Goal: Check status

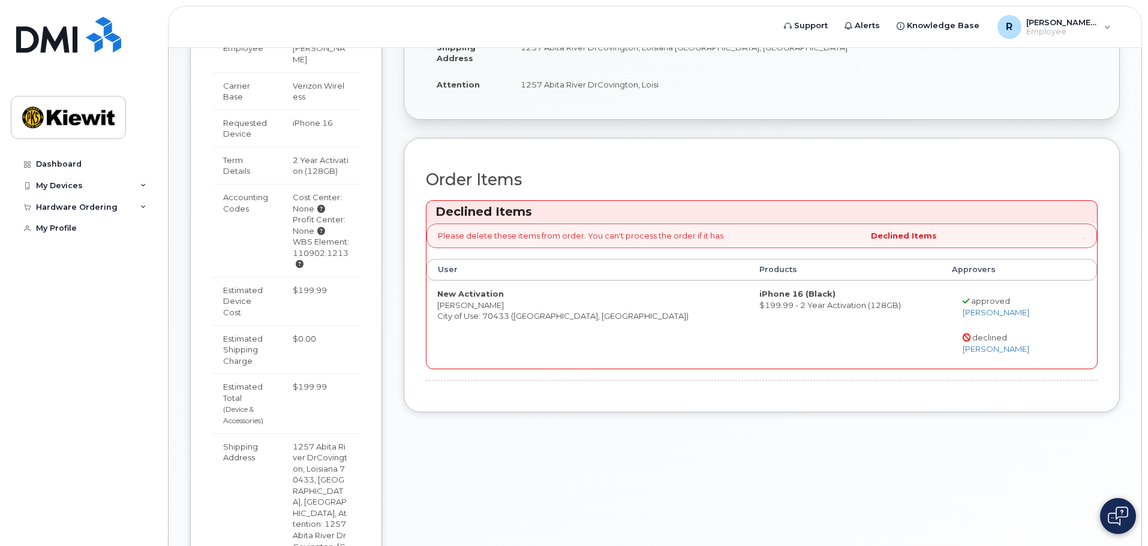
scroll to position [281, 0]
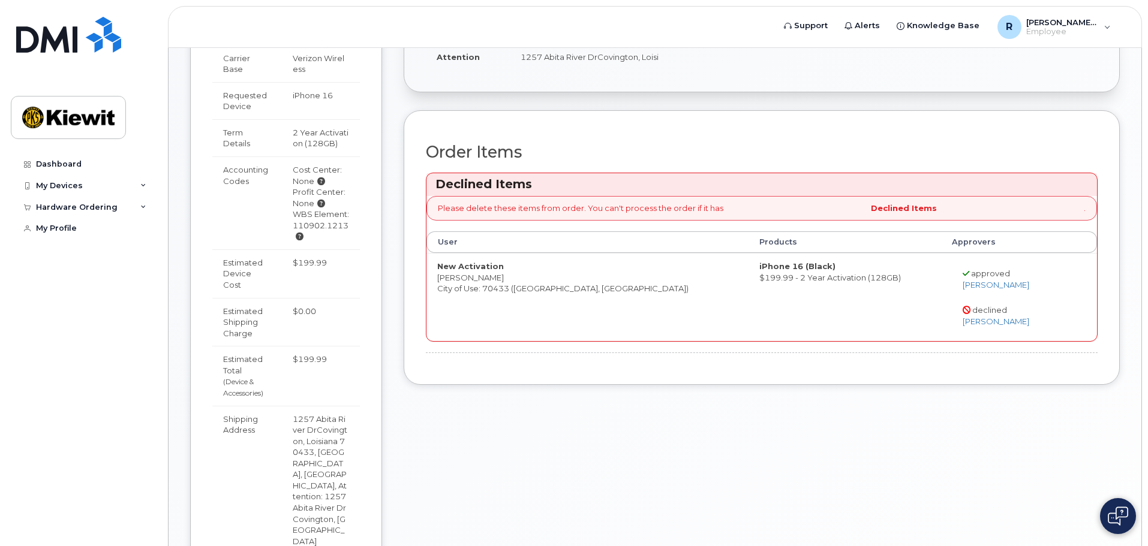
drag, startPoint x: 304, startPoint y: 238, endPoint x: 288, endPoint y: 224, distance: 21.3
click at [288, 224] on td "Cost Center: None Profit Center: None WBS Element: 110902.1213" at bounding box center [321, 203] width 78 height 93
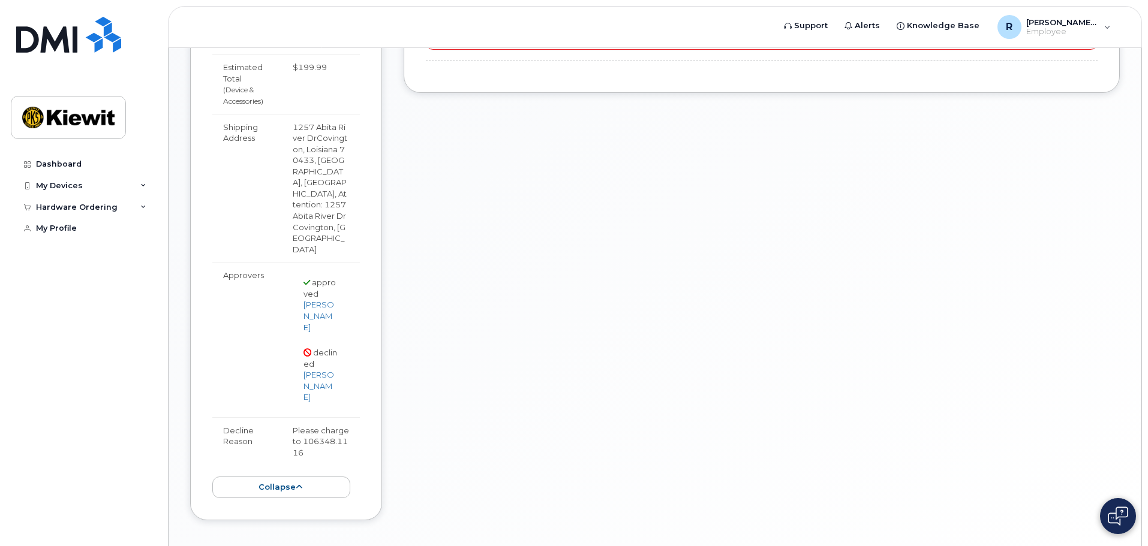
scroll to position [581, 0]
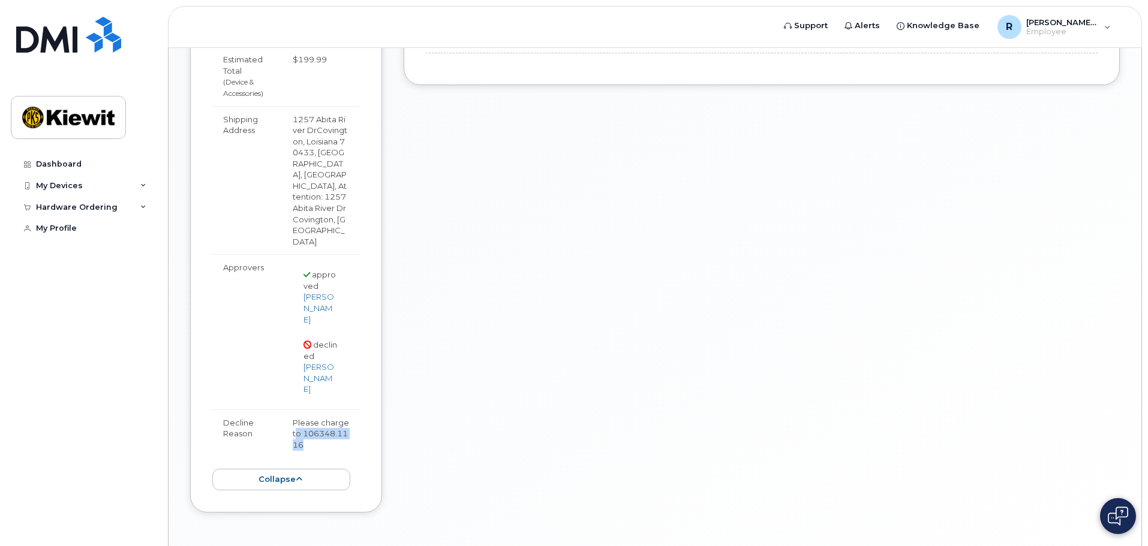
drag, startPoint x: 309, startPoint y: 401, endPoint x: 298, endPoint y: 392, distance: 14.9
click at [298, 410] on td "Please charge to 106348.1116" at bounding box center [321, 434] width 78 height 49
click at [351, 410] on td "Please charge to 106348.1116" at bounding box center [321, 434] width 78 height 49
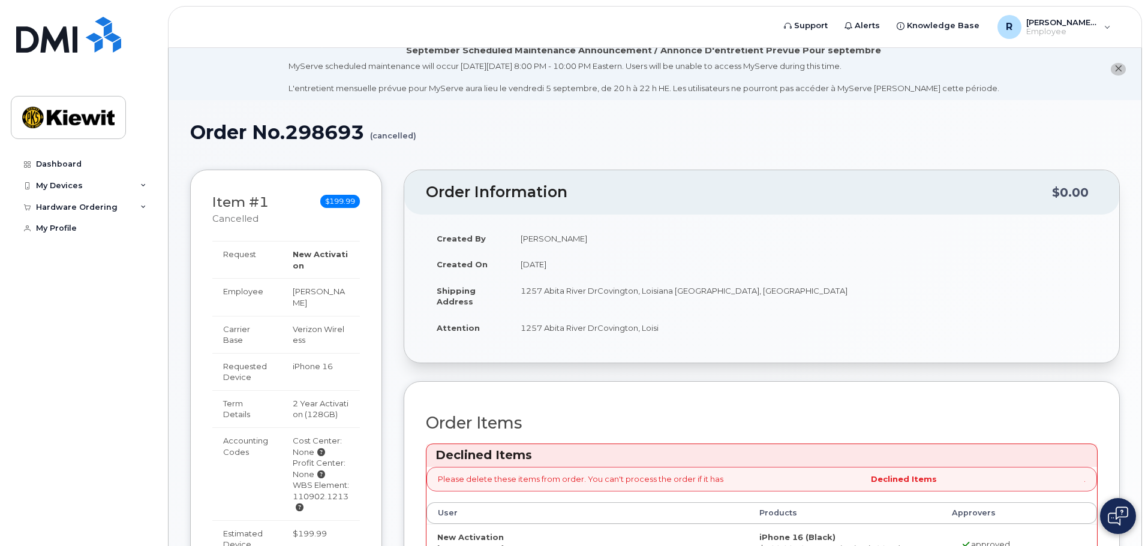
scroll to position [0, 0]
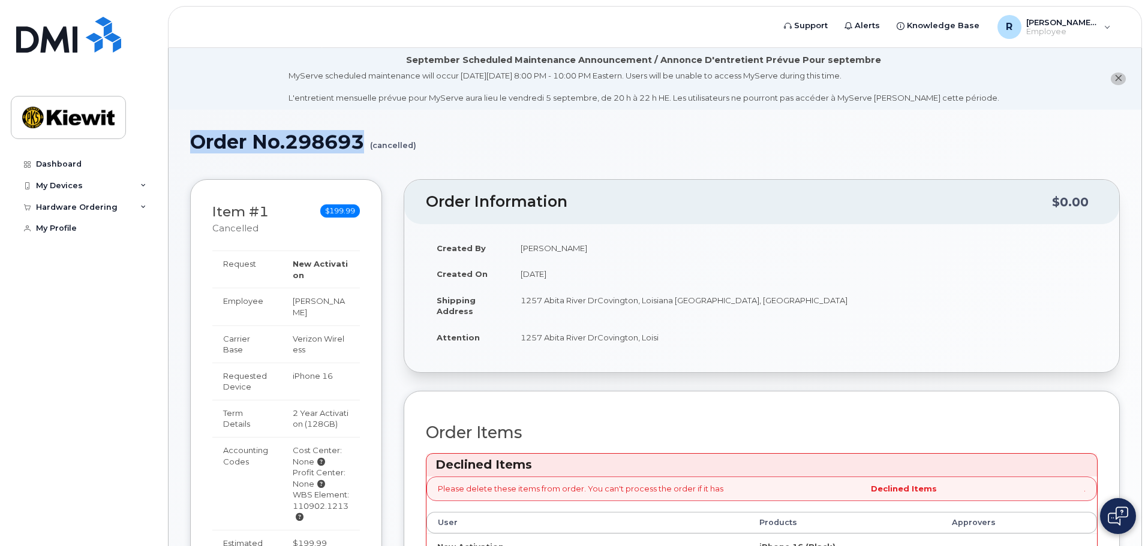
drag, startPoint x: 366, startPoint y: 142, endPoint x: 189, endPoint y: 149, distance: 177.1
click at [368, 143] on h1 "Order No.298693 (cancelled)" at bounding box center [655, 141] width 930 height 21
drag, startPoint x: 418, startPoint y: 145, endPoint x: 188, endPoint y: 145, distance: 230.3
click at [190, 144] on h1 "Order No.298693 (cancelled)" at bounding box center [655, 141] width 930 height 21
